Goal: Transaction & Acquisition: Purchase product/service

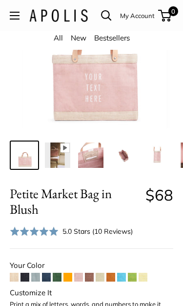
scroll to position [90, 0]
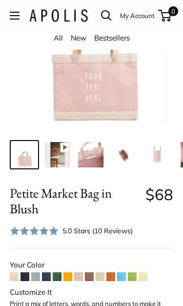
click at [57, 154] on img at bounding box center [57, 154] width 25 height 25
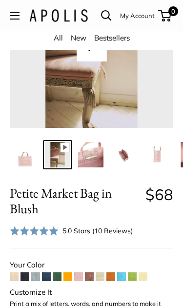
click at [91, 155] on img at bounding box center [90, 154] width 25 height 25
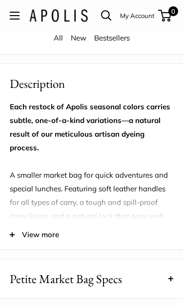
scroll to position [757, 0]
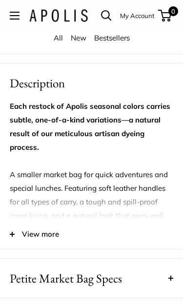
click at [44, 239] on span "View more" at bounding box center [40, 234] width 37 height 14
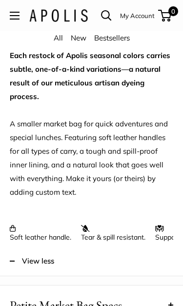
scroll to position [808, 0]
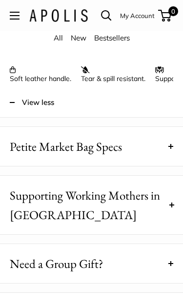
click at [166, 152] on button "Petite Market Bag Specs" at bounding box center [91, 146] width 183 height 39
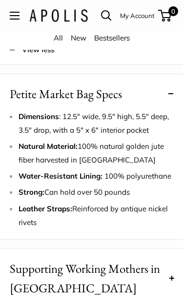
click at [172, 96] on span at bounding box center [170, 94] width 5 height 5
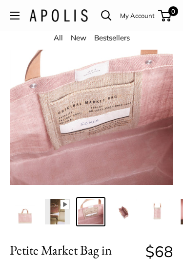
scroll to position [0, 0]
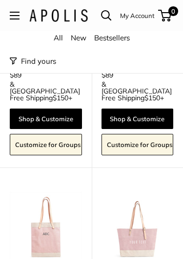
scroll to position [999, 0]
